Goal: Task Accomplishment & Management: Manage account settings

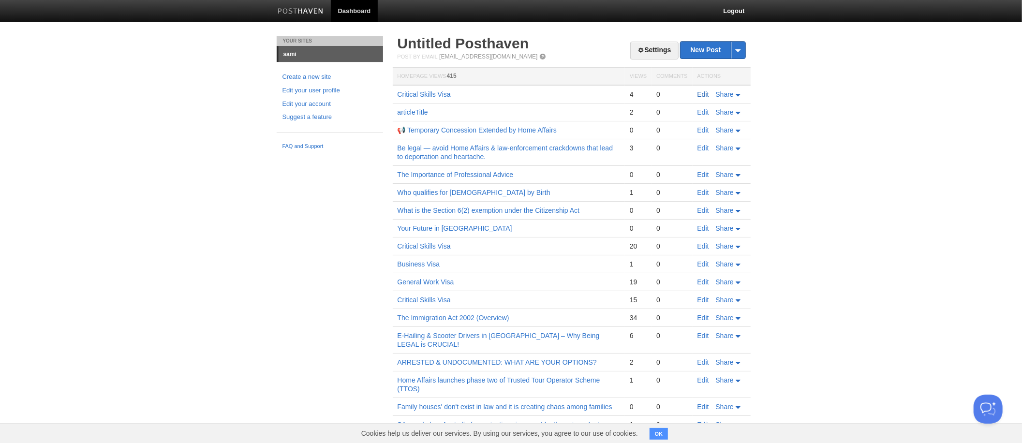
click at [701, 94] on link "Edit" at bounding box center [704, 94] width 12 height 8
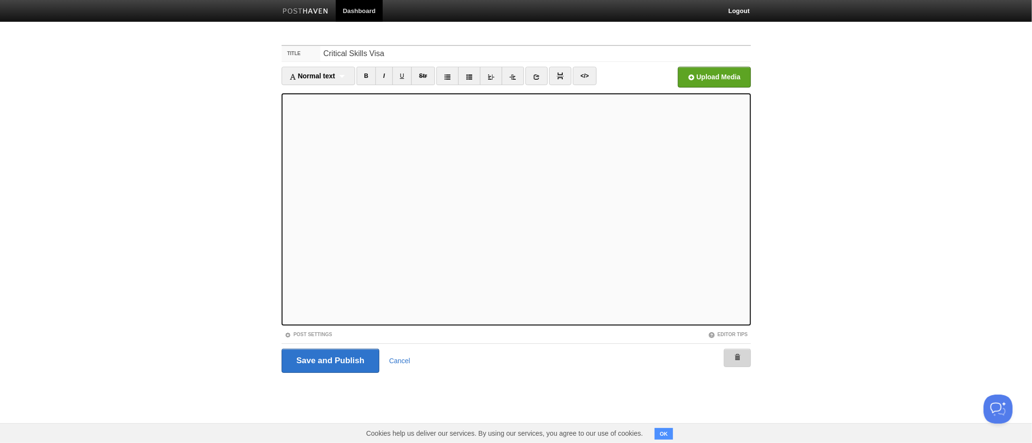
click at [738, 359] on span at bounding box center [737, 357] width 7 height 7
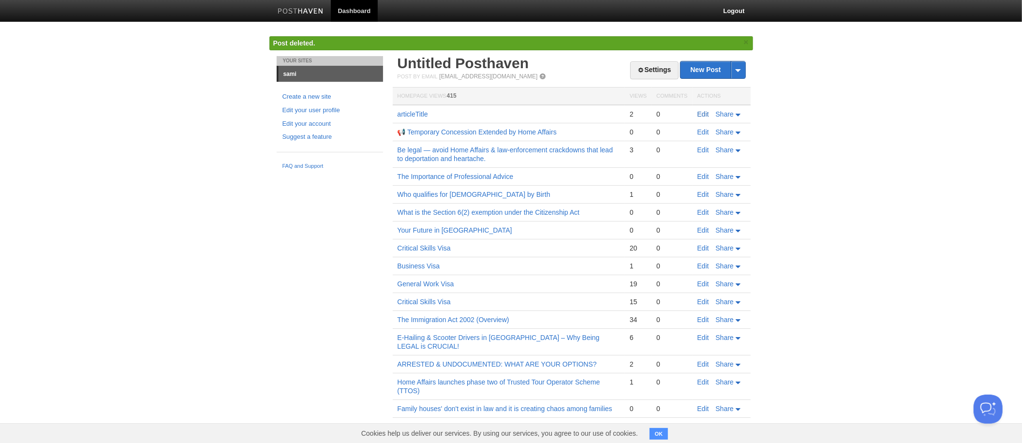
click at [701, 113] on link "Edit" at bounding box center [704, 114] width 12 height 8
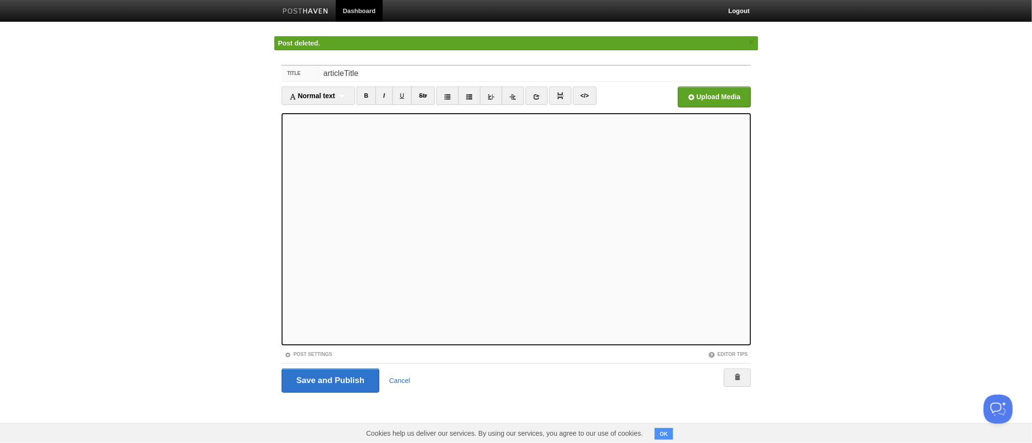
click at [736, 375] on div "Save and Publish Cancel" at bounding box center [516, 380] width 469 height 34
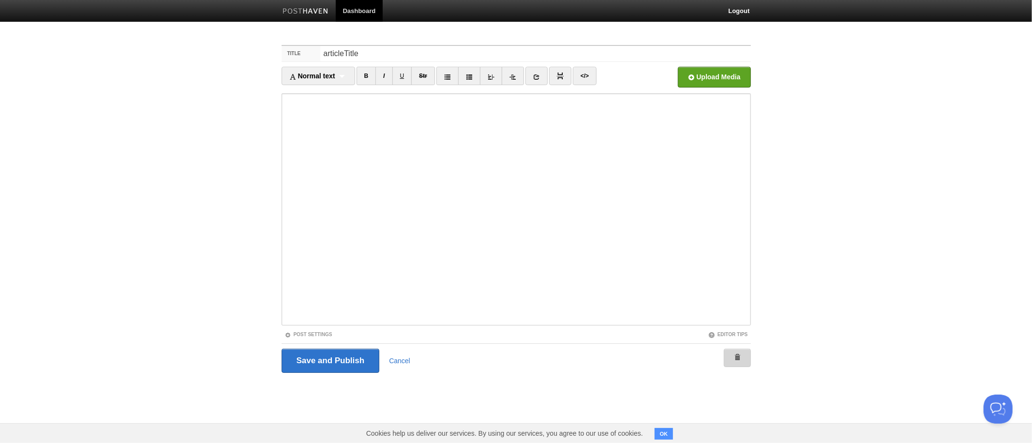
click at [736, 359] on span at bounding box center [737, 357] width 7 height 7
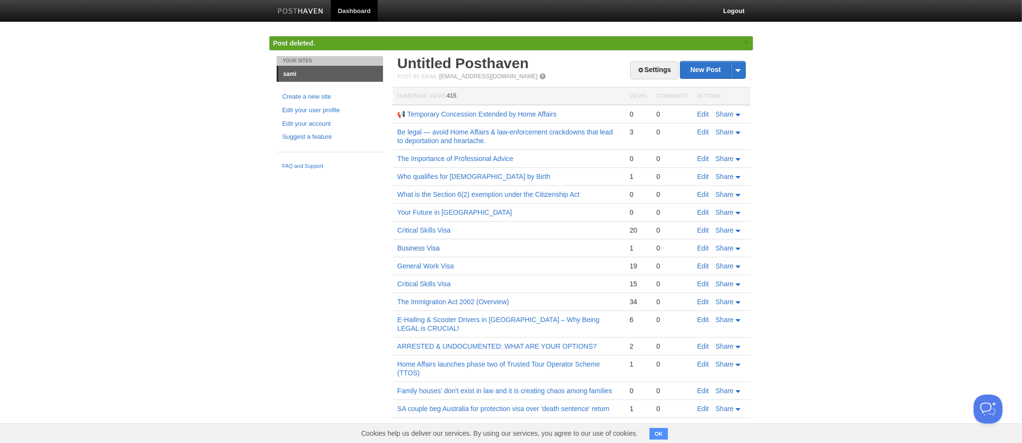
click at [432, 244] on link "Business Visa" at bounding box center [419, 248] width 43 height 8
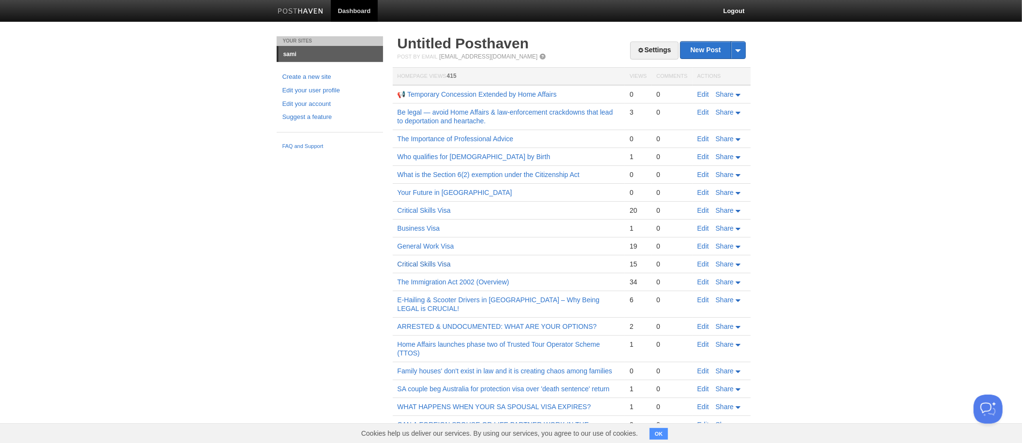
click at [422, 262] on link "Critical Skills Visa" at bounding box center [424, 264] width 53 height 8
